Goal: Navigation & Orientation: Find specific page/section

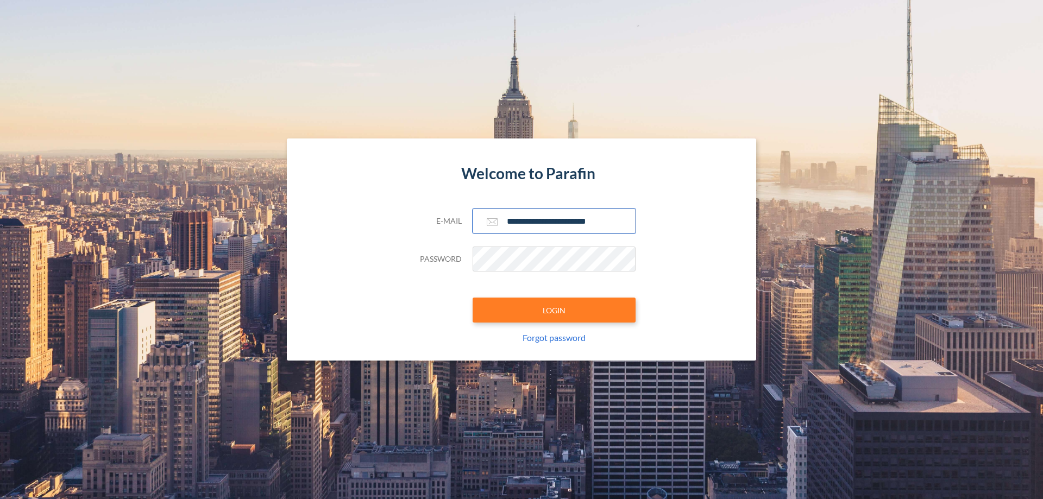
type input "**********"
click at [554, 310] on button "LOGIN" at bounding box center [554, 310] width 163 height 25
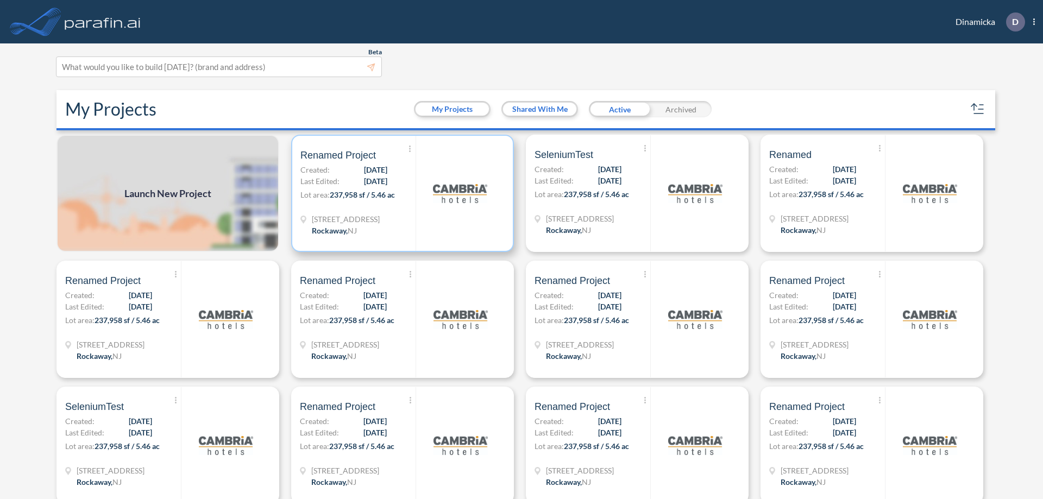
scroll to position [3, 0]
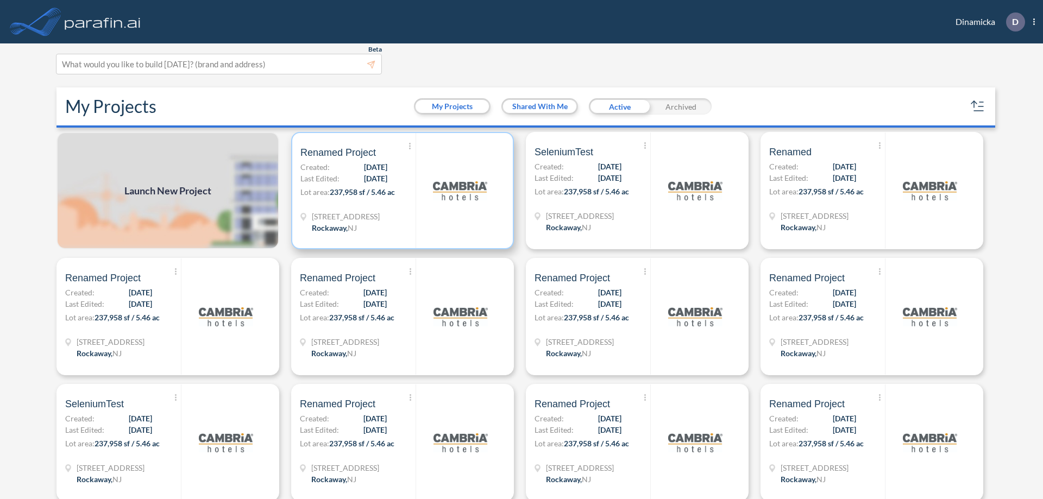
click at [400, 191] on p "Lot area: 237,958 sf / 5.46 ac" at bounding box center [357, 194] width 115 height 16
